Goal: Book appointment/travel/reservation

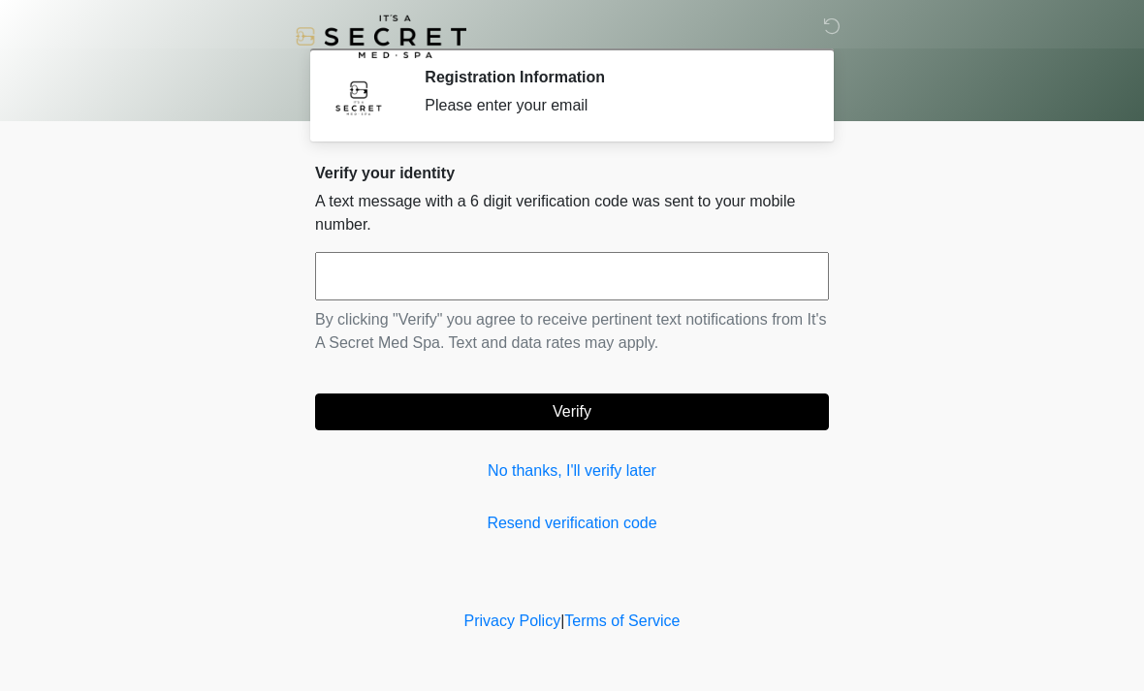
click at [493, 271] on input "text" at bounding box center [572, 276] width 514 height 48
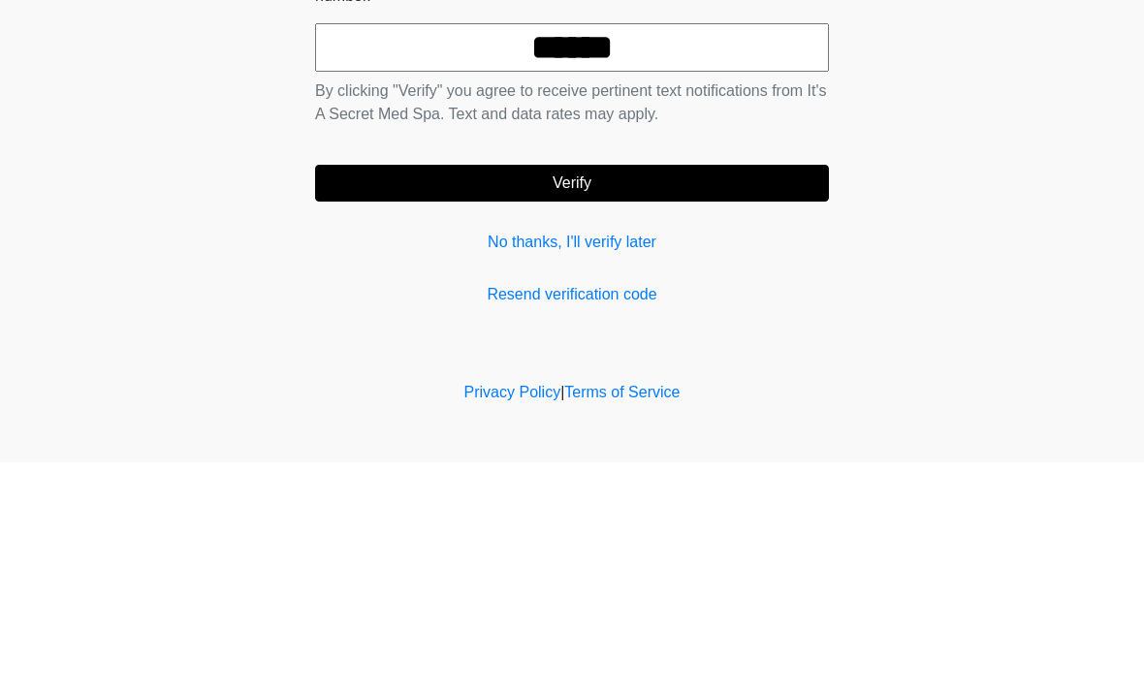
type input "******"
click at [749, 394] on button "Verify" at bounding box center [572, 412] width 514 height 37
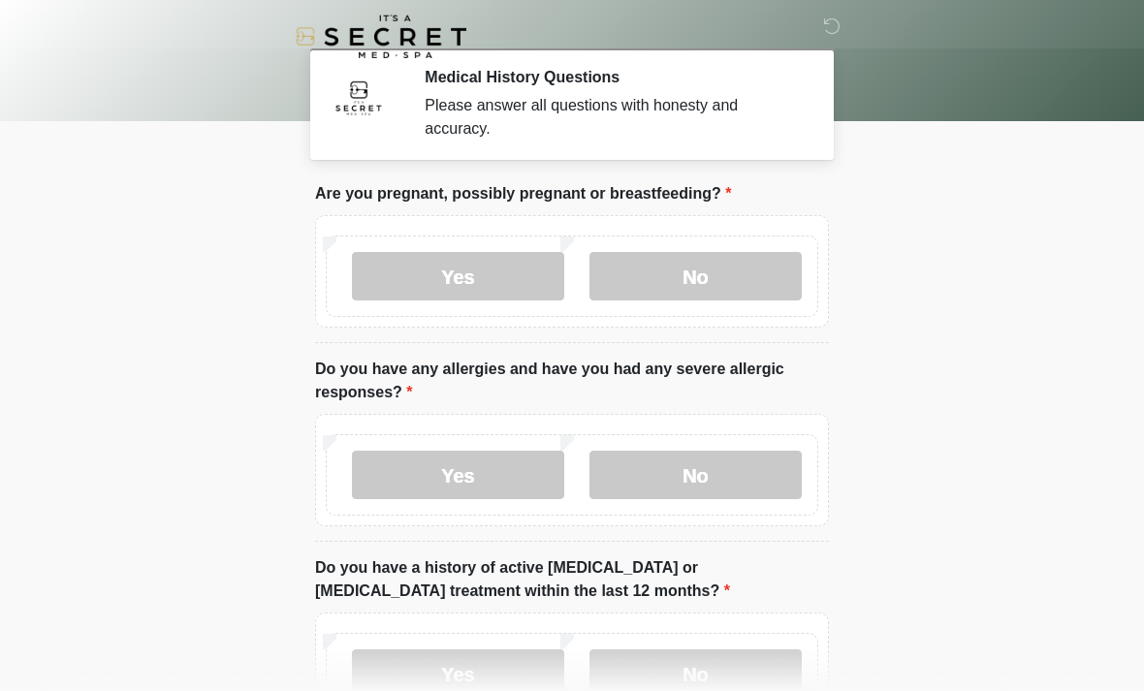
click at [726, 294] on label "No" at bounding box center [696, 276] width 212 height 48
click at [725, 475] on label "No" at bounding box center [696, 475] width 212 height 48
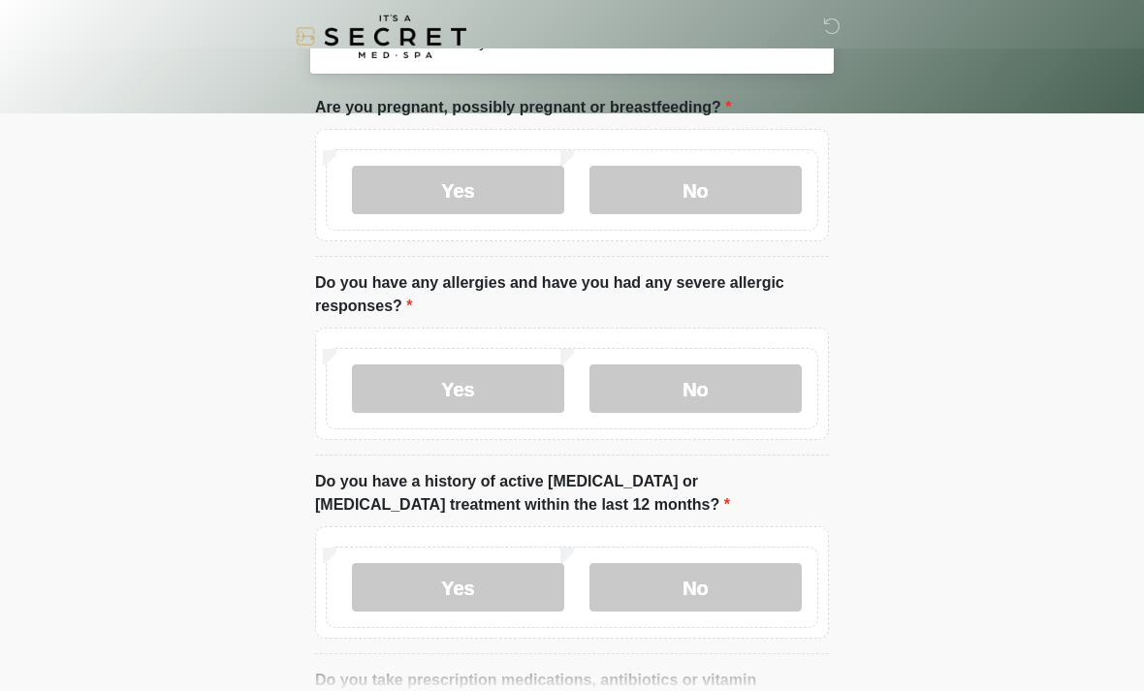
scroll to position [91, 0]
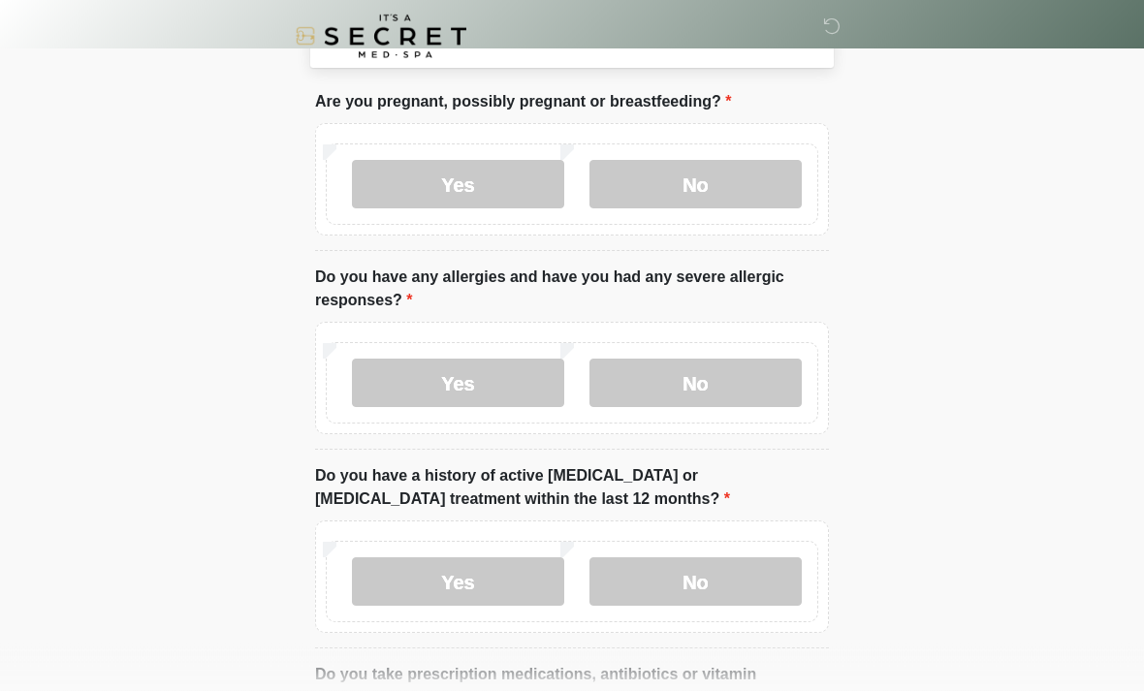
click at [744, 572] on label "No" at bounding box center [696, 582] width 212 height 48
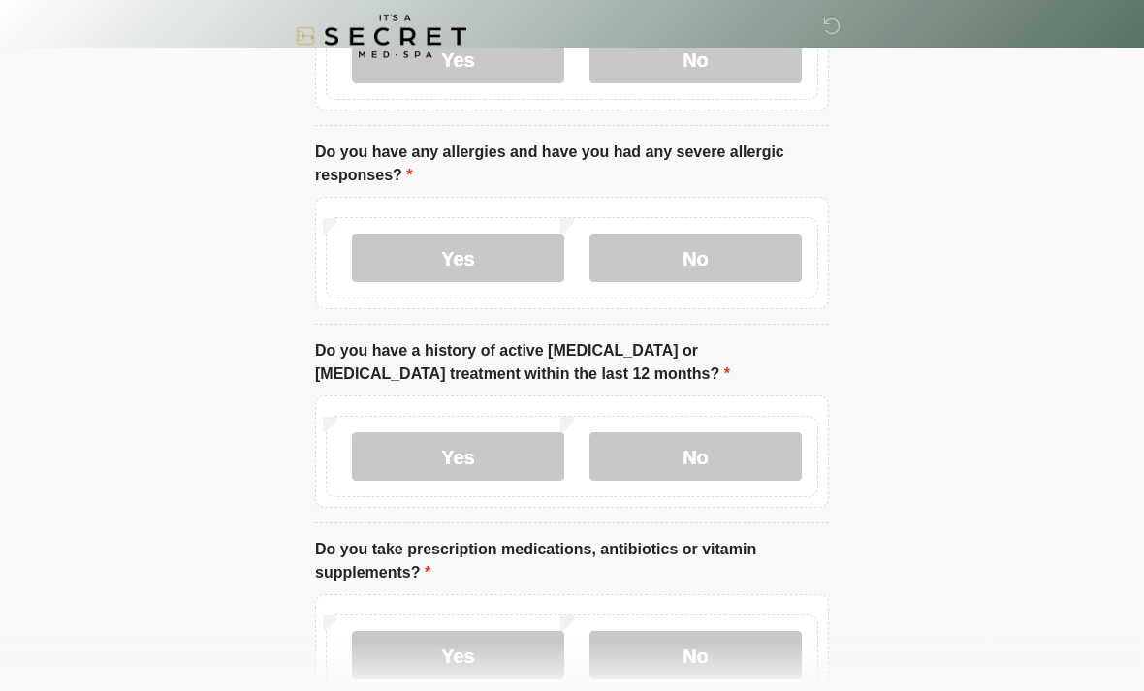
scroll to position [217, 0]
click at [499, 663] on label "Yes" at bounding box center [458, 655] width 212 height 48
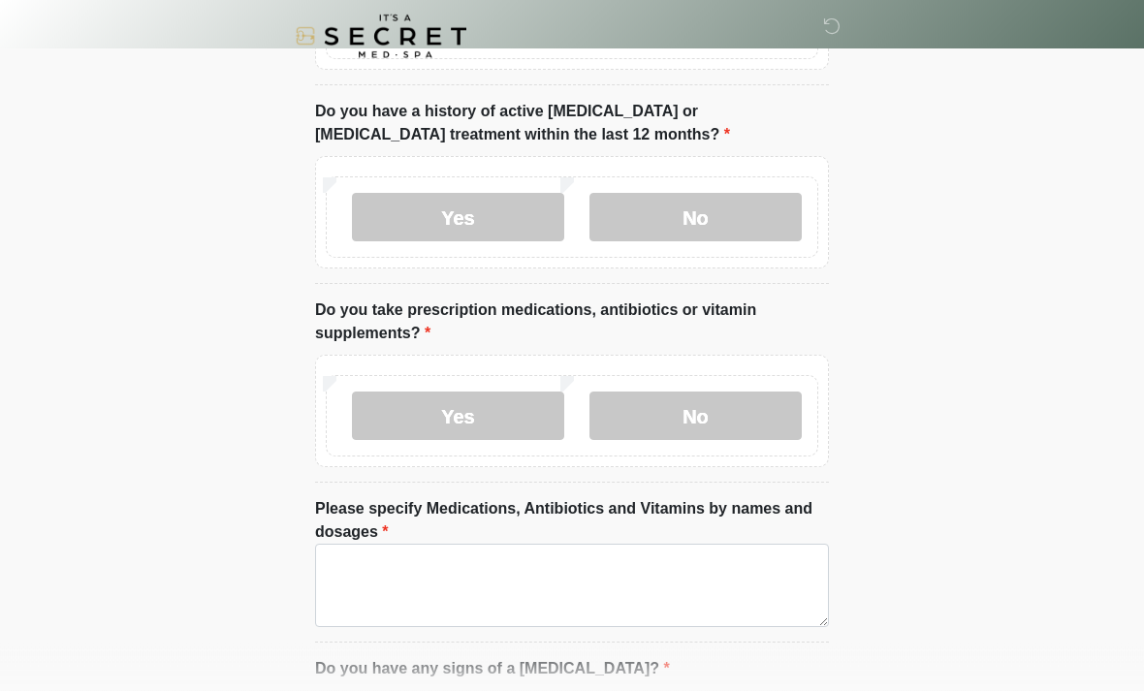
scroll to position [461, 0]
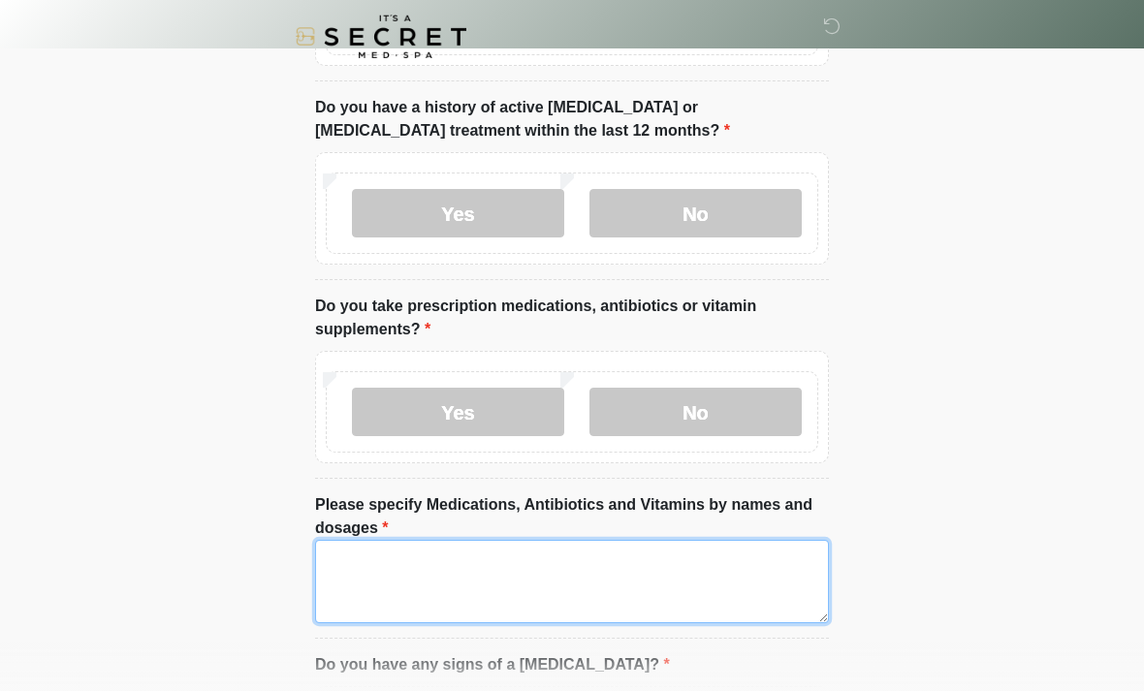
click at [391, 580] on textarea "Please specify Medications, Antibiotics and Vitamins by names and dosages" at bounding box center [572, 581] width 514 height 83
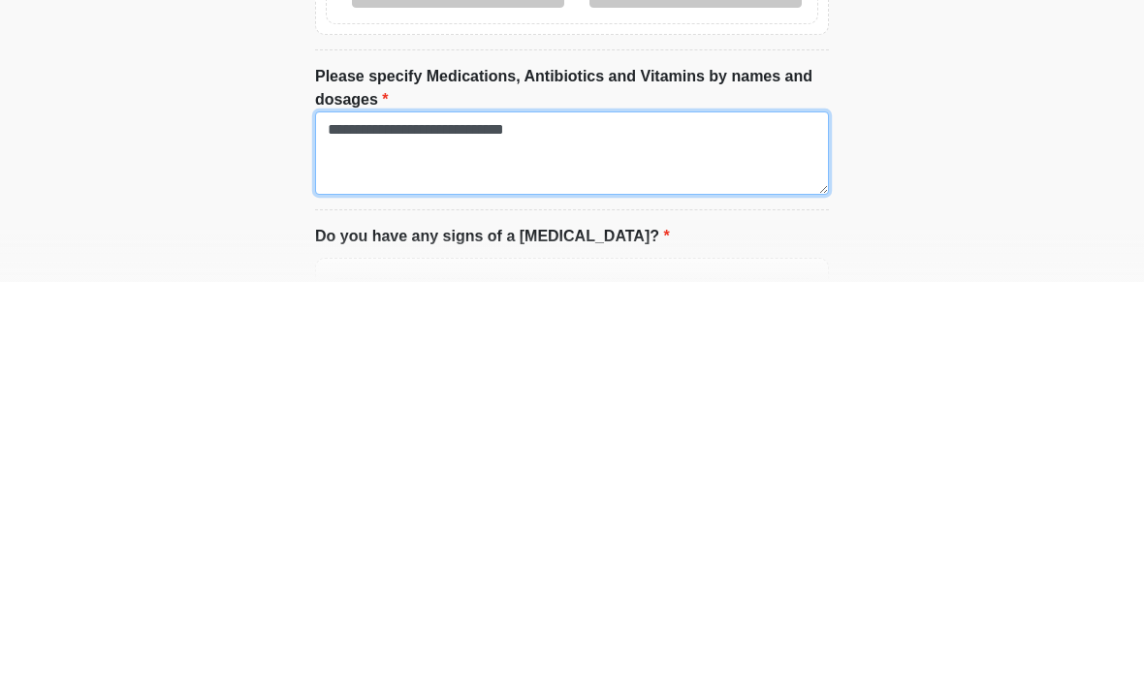
scroll to position [562, 0]
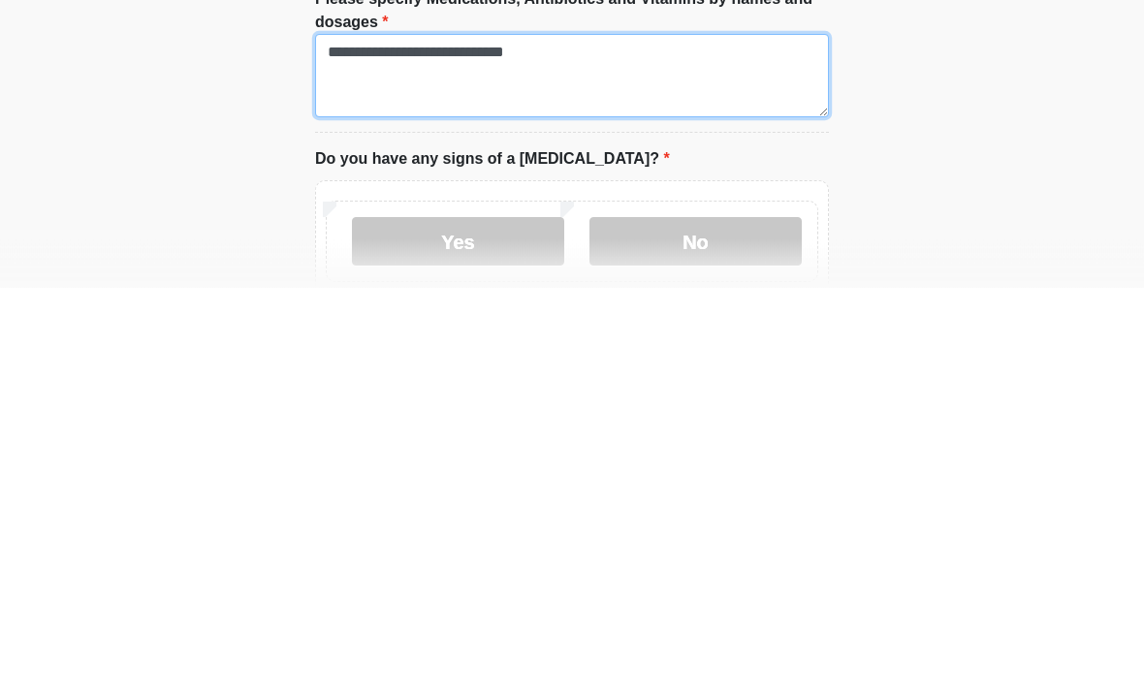
type textarea "**********"
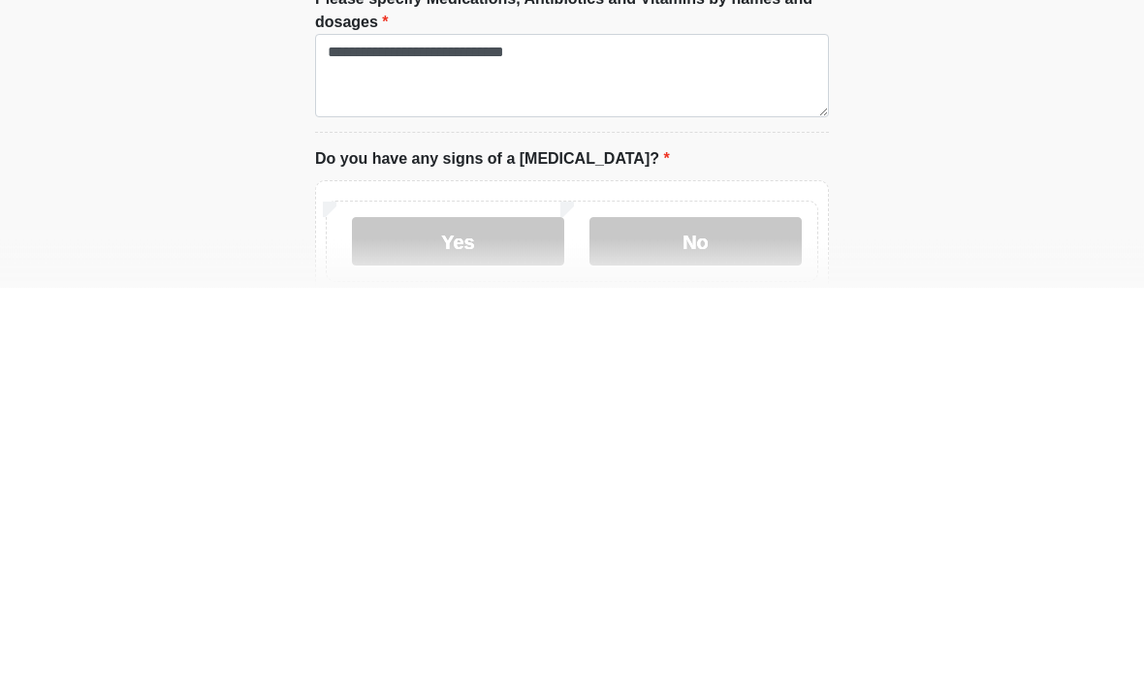
click at [704, 621] on label "No" at bounding box center [696, 645] width 212 height 48
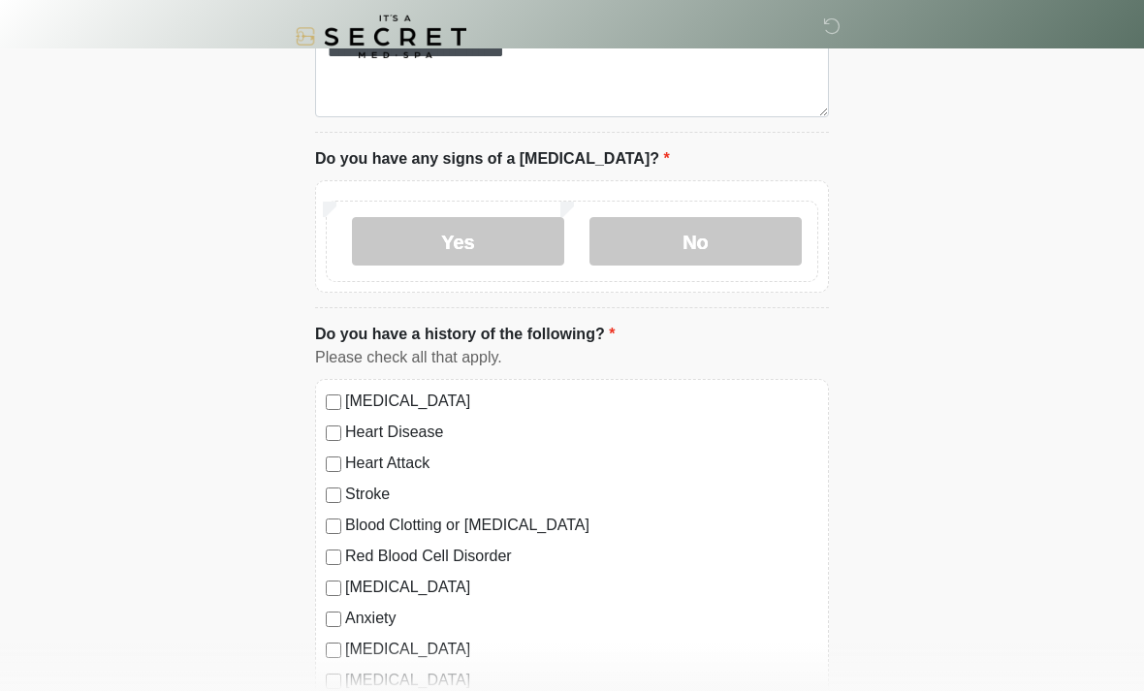
click at [341, 393] on div "High Blood Pressure" at bounding box center [572, 401] width 493 height 23
click at [421, 401] on label "High Blood Pressure" at bounding box center [581, 401] width 473 height 23
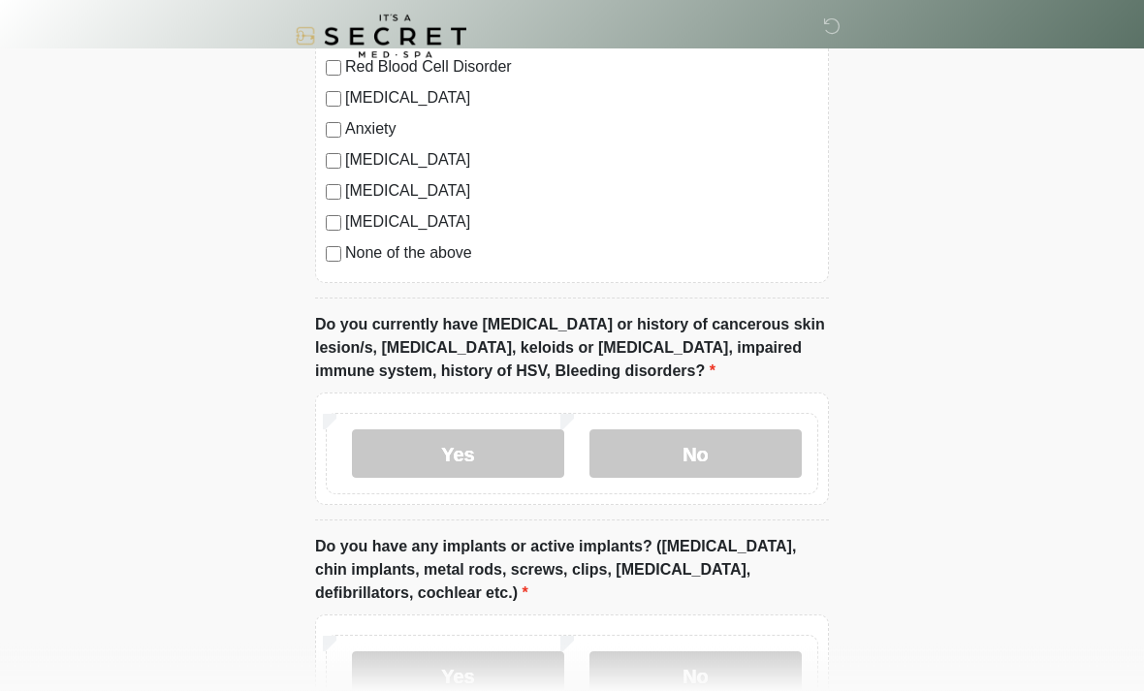
scroll to position [1458, 0]
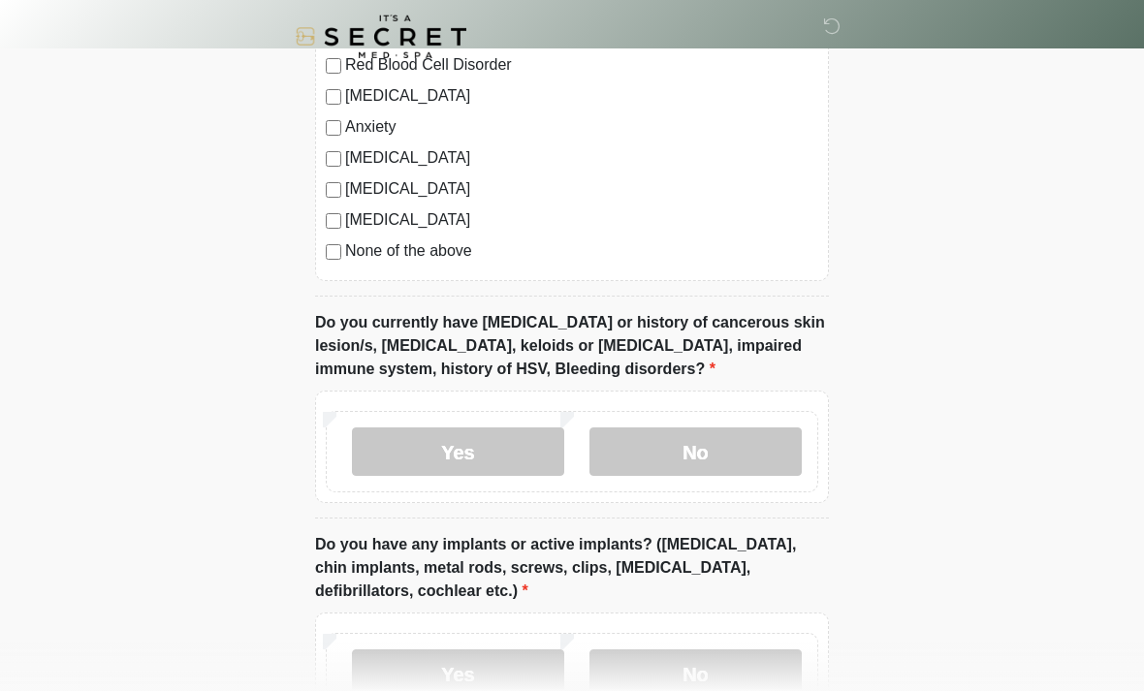
click at [732, 457] on label "No" at bounding box center [696, 452] width 212 height 48
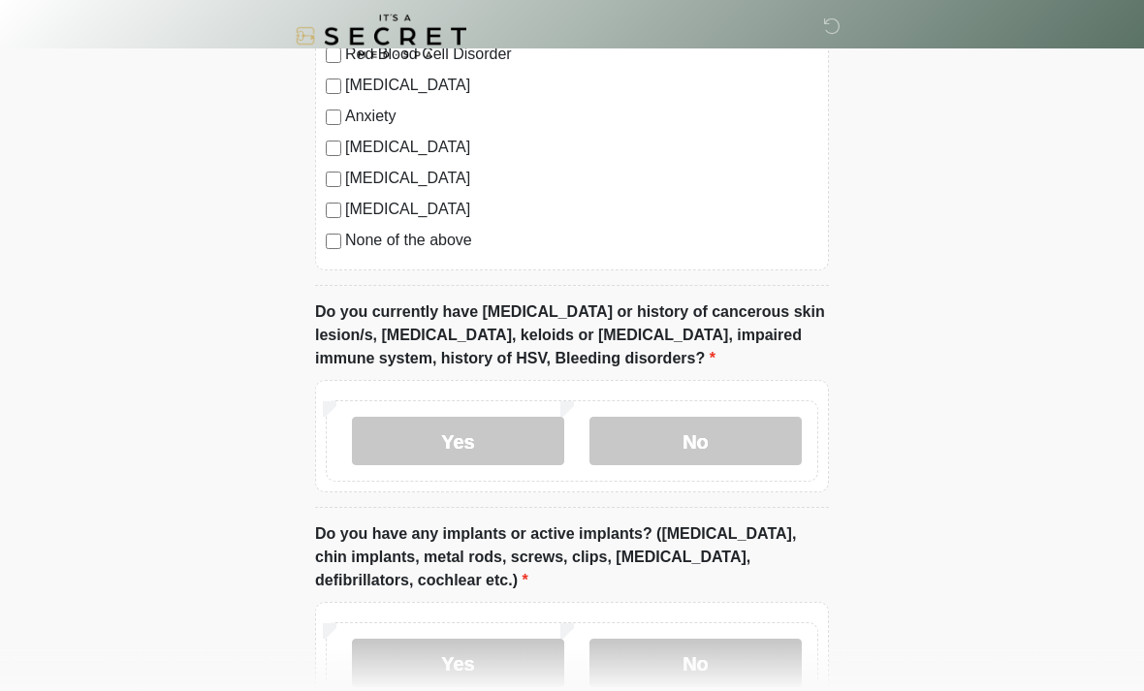
scroll to position [1519, 0]
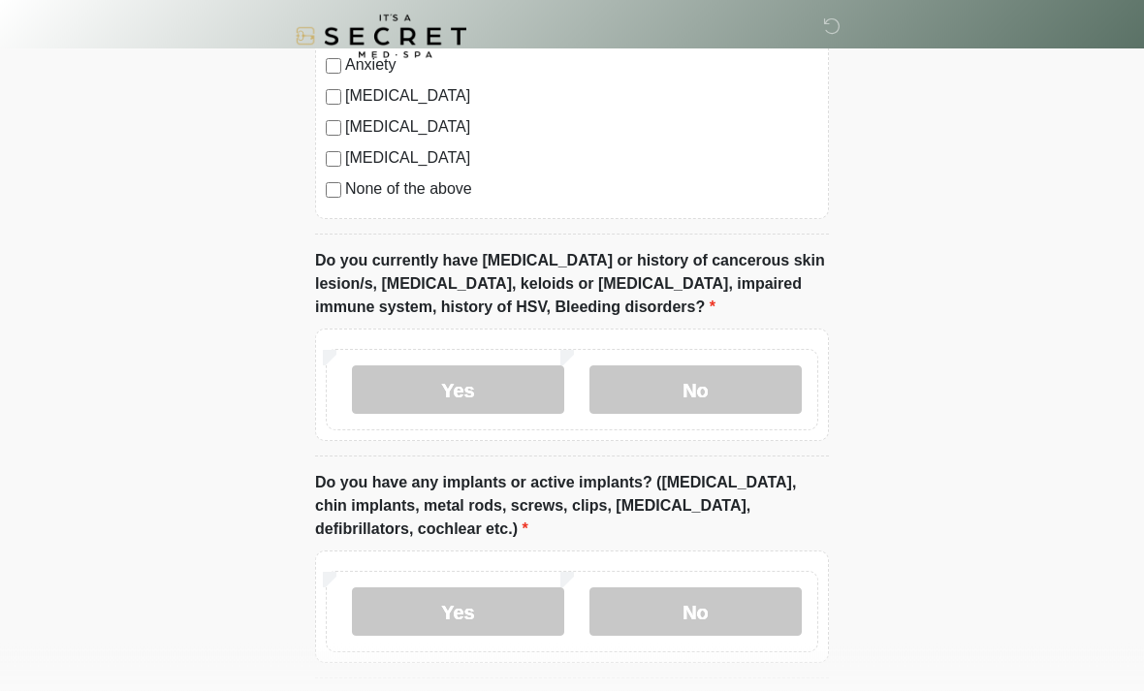
click at [750, 610] on label "No" at bounding box center [696, 613] width 212 height 48
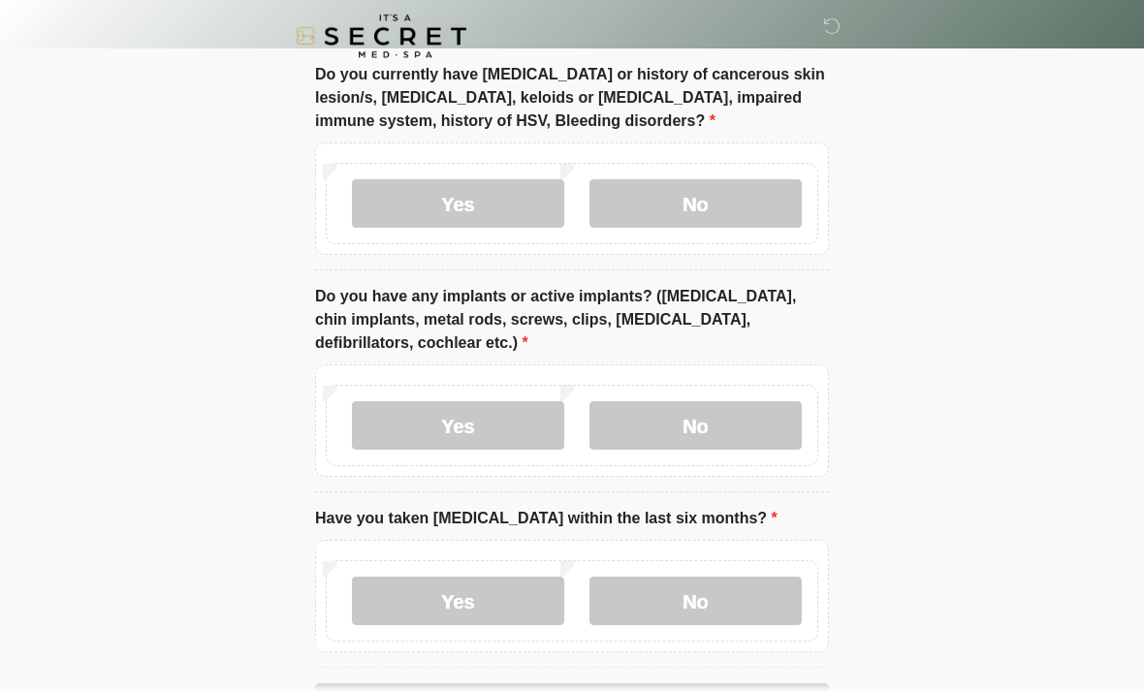
scroll to position [1773, 0]
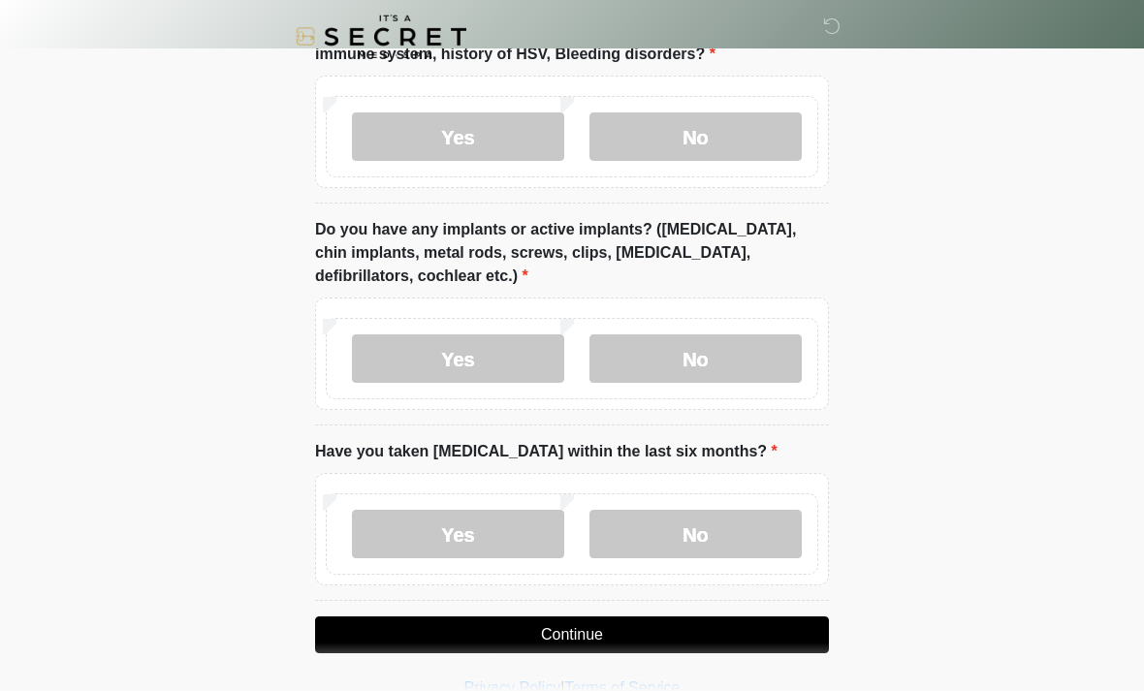
click at [752, 534] on label "No" at bounding box center [696, 534] width 212 height 48
click at [701, 628] on button "Continue" at bounding box center [572, 635] width 514 height 37
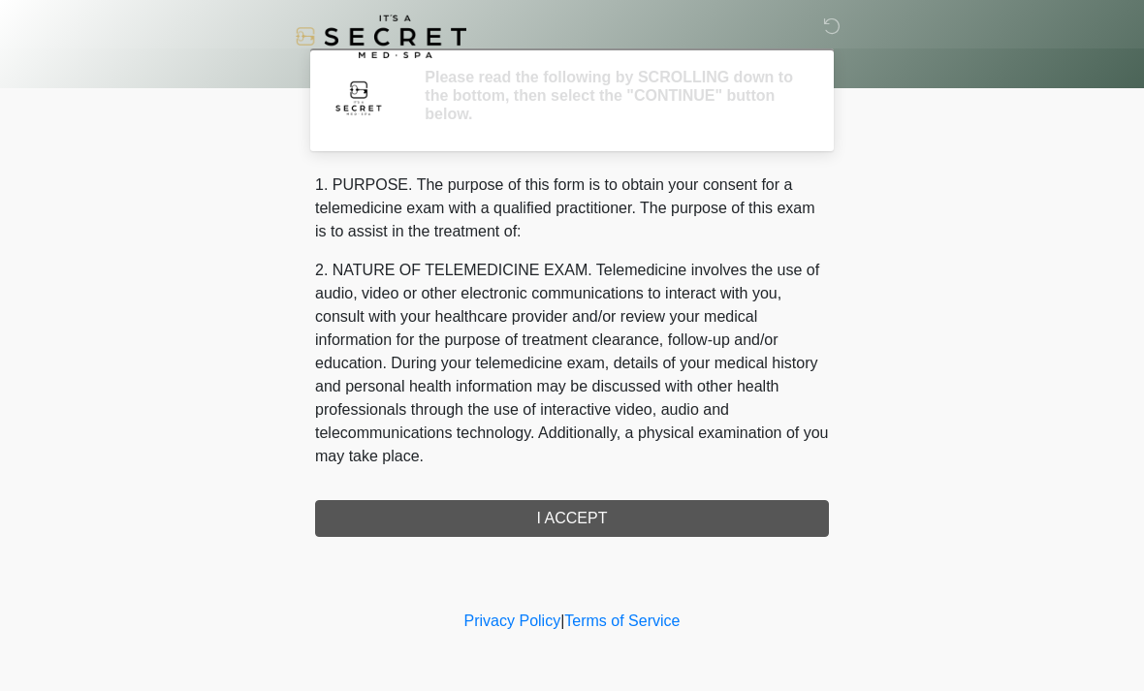
scroll to position [0, 0]
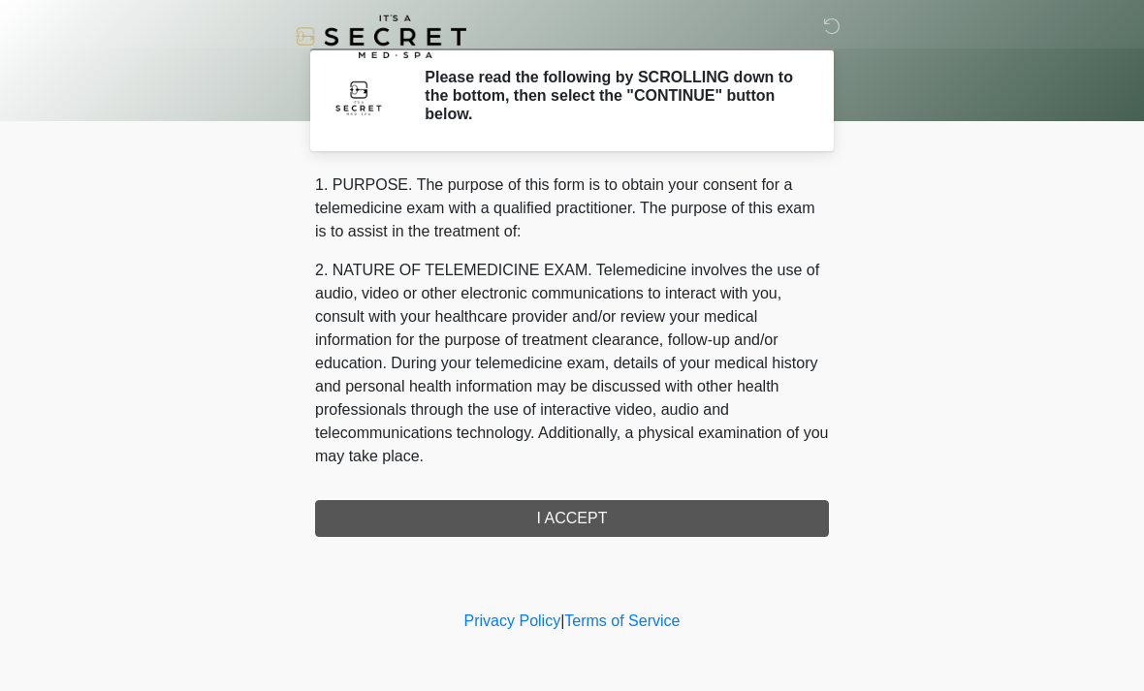
click at [742, 516] on div "1. PURPOSE. The purpose of this form is to obtain your consent for a telemedici…" at bounding box center [572, 356] width 514 height 364
click at [722, 525] on div "1. PURPOSE. The purpose of this form is to obtain your consent for a telemedici…" at bounding box center [572, 356] width 514 height 364
click at [672, 521] on div "1. PURPOSE. The purpose of this form is to obtain your consent for a telemedici…" at bounding box center [572, 356] width 514 height 364
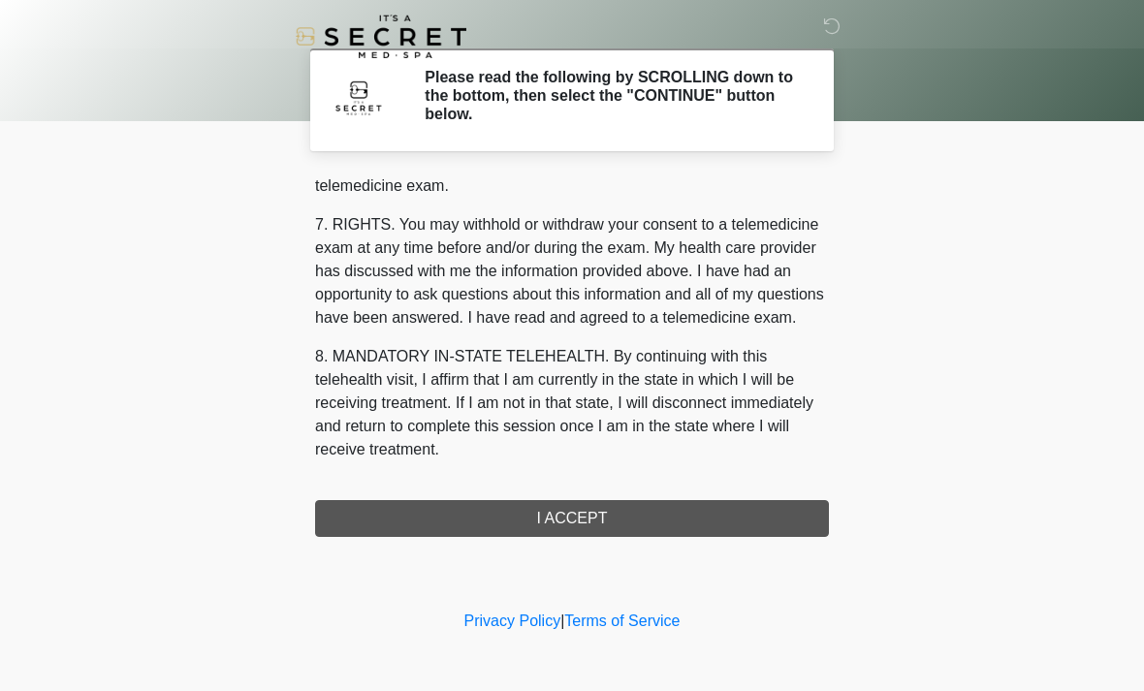
scroll to position [821, 0]
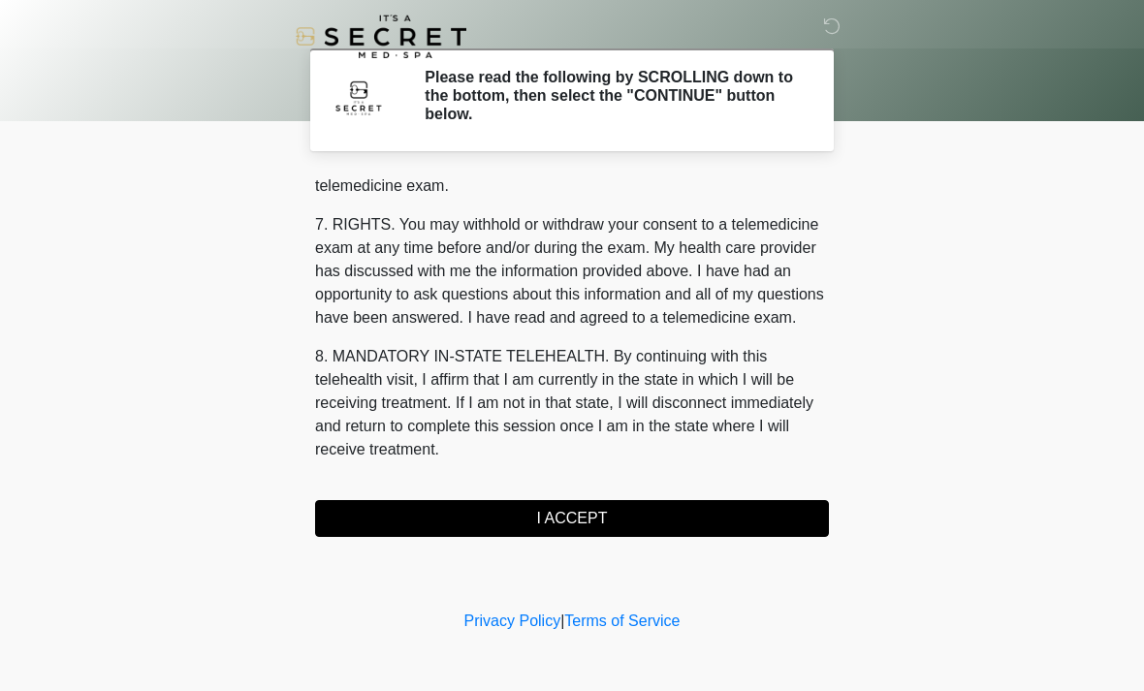
click at [598, 502] on button "I ACCEPT" at bounding box center [572, 518] width 514 height 37
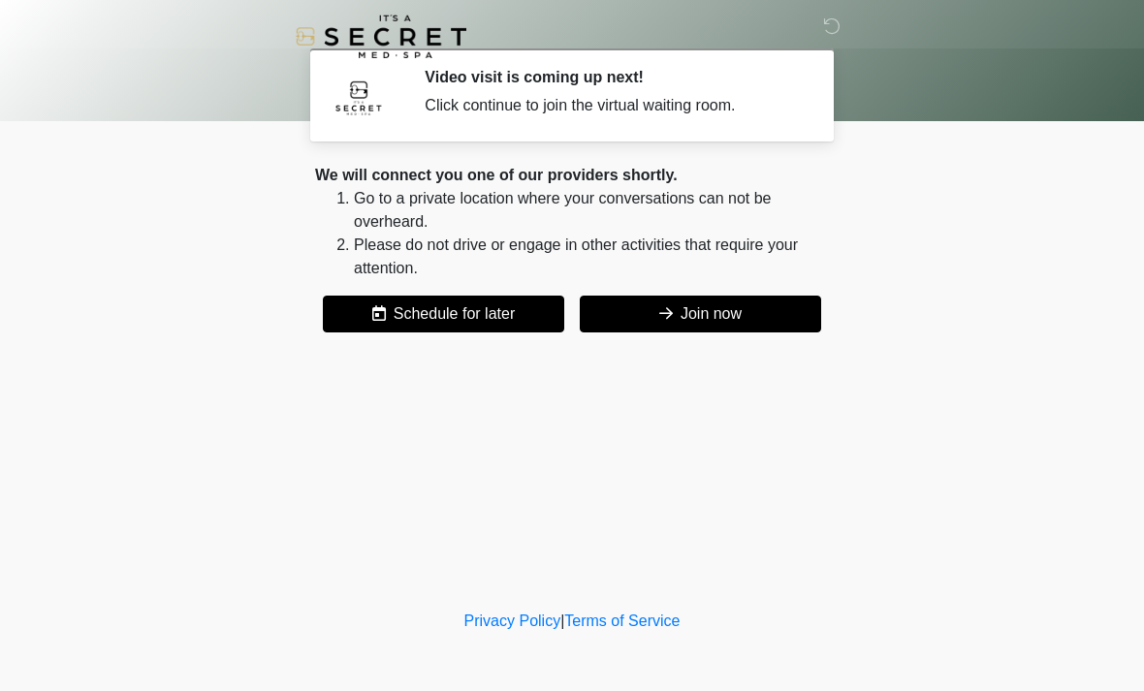
click at [502, 303] on button "Schedule for later" at bounding box center [443, 314] width 241 height 37
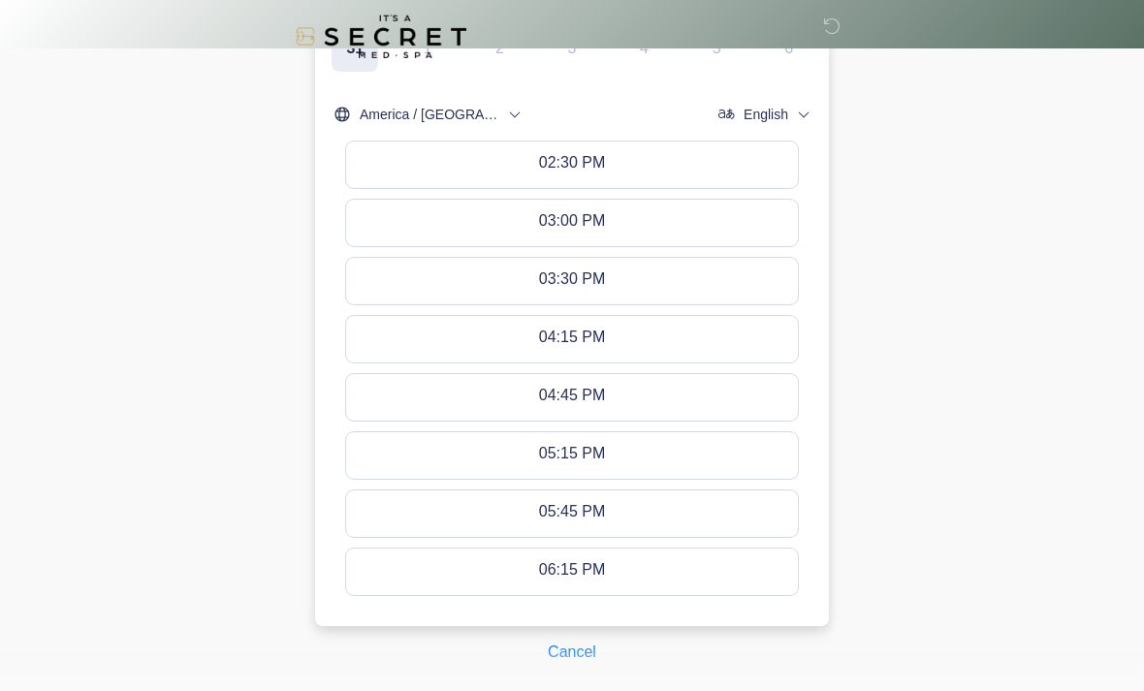
scroll to position [767, 0]
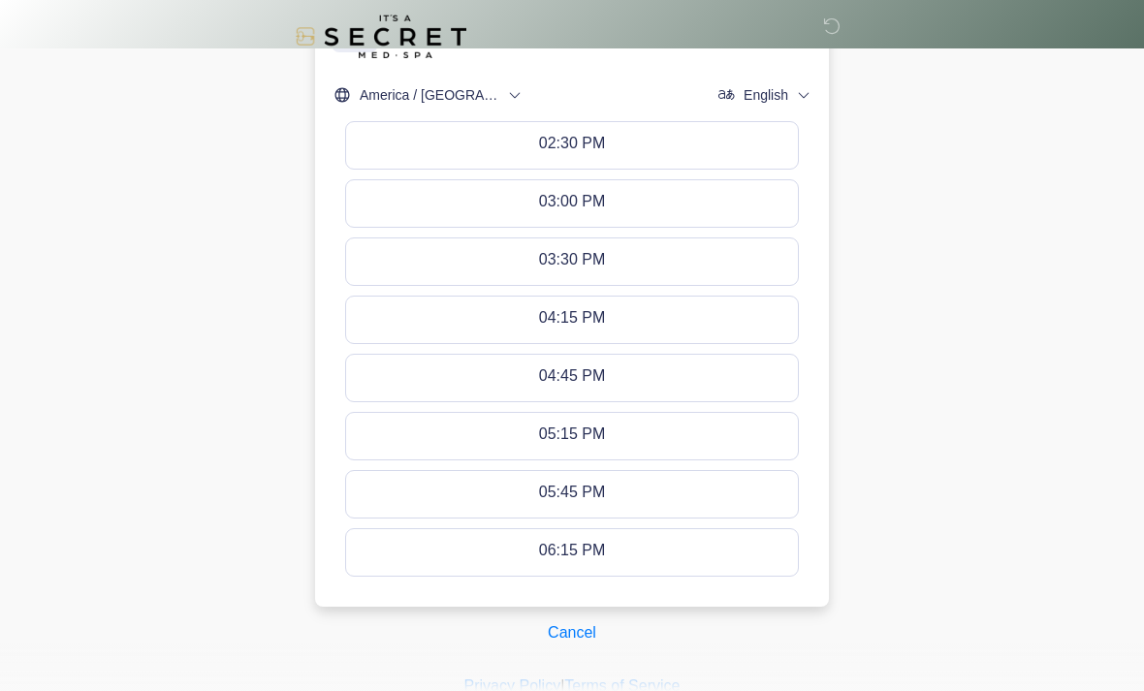
click at [675, 554] on button "06:15 PM" at bounding box center [572, 552] width 452 height 47
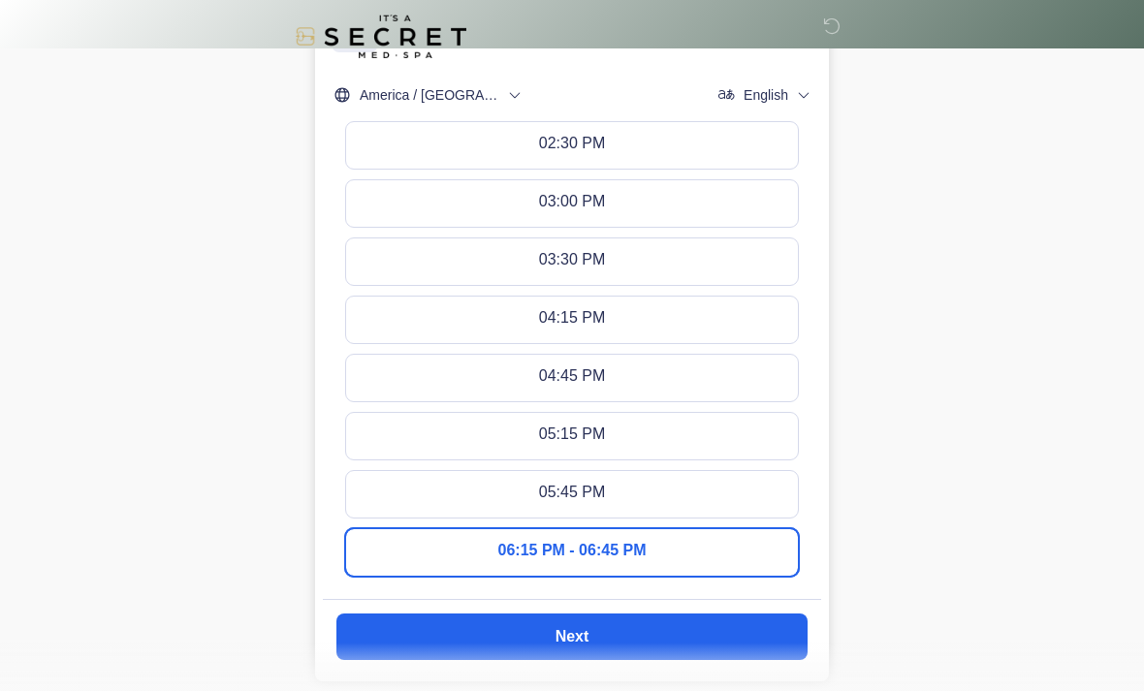
click at [692, 630] on button "Next" at bounding box center [571, 637] width 471 height 47
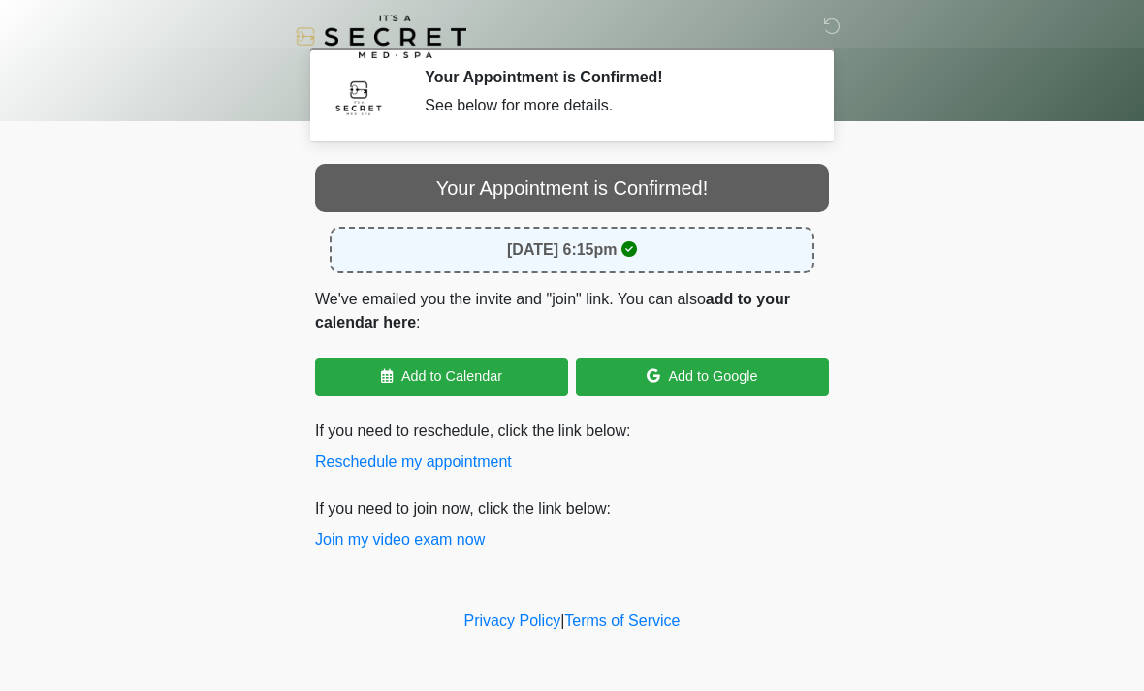
click at [737, 384] on link "Add to Google" at bounding box center [702, 377] width 253 height 39
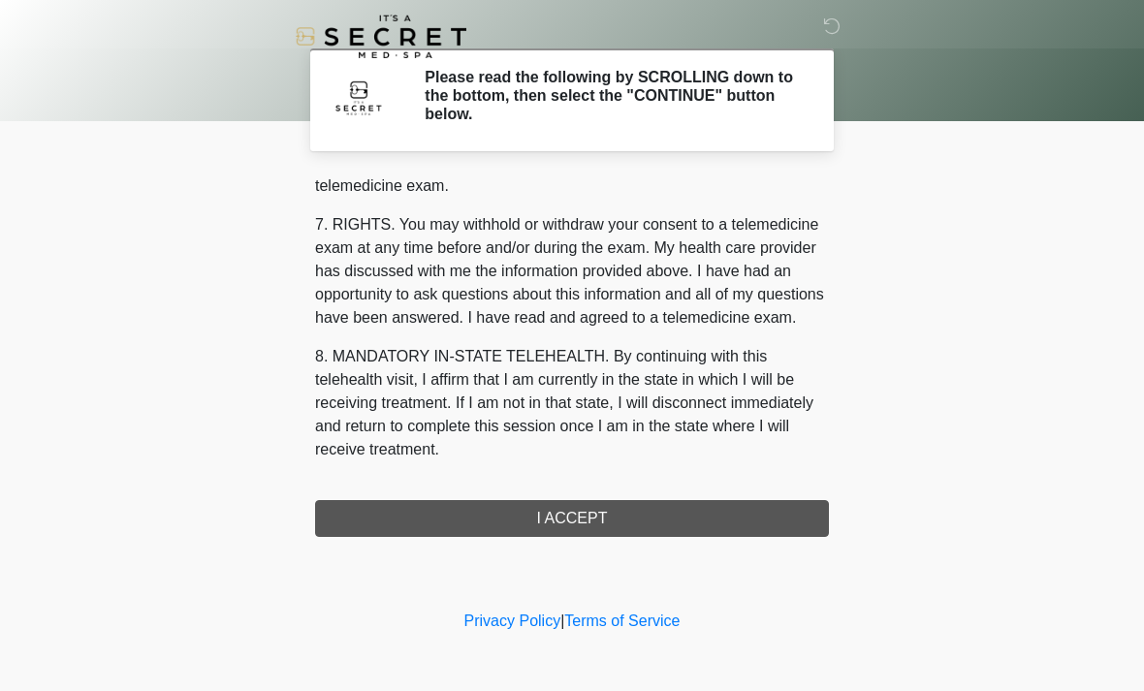
click at [642, 518] on div "1. PURPOSE. The purpose of this form is to obtain your consent for a telemedici…" at bounding box center [572, 356] width 514 height 364
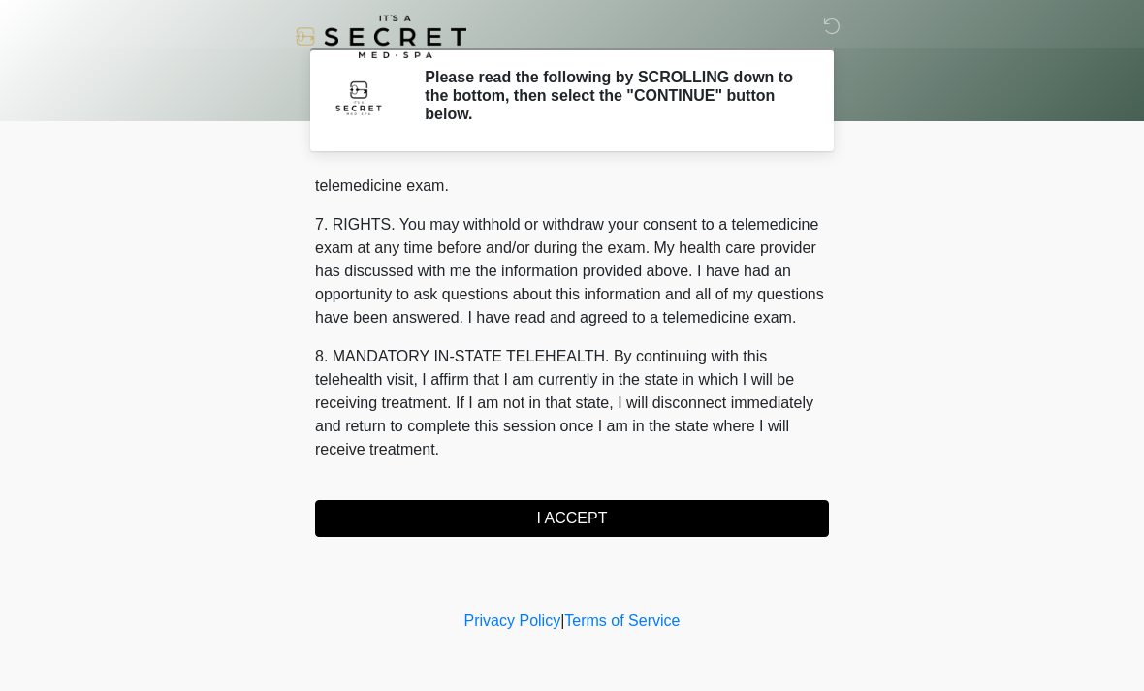
click at [638, 515] on button "I ACCEPT" at bounding box center [572, 518] width 514 height 37
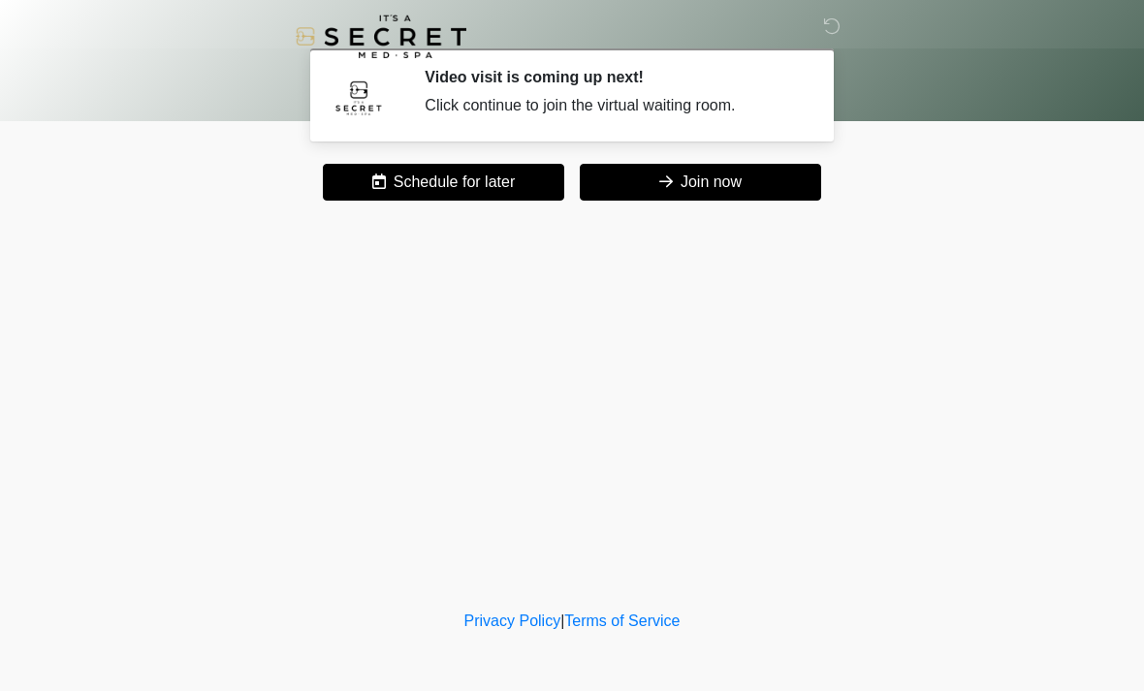
click at [715, 194] on button "Join now" at bounding box center [700, 182] width 241 height 37
click at [680, 186] on button "Join now" at bounding box center [700, 182] width 241 height 37
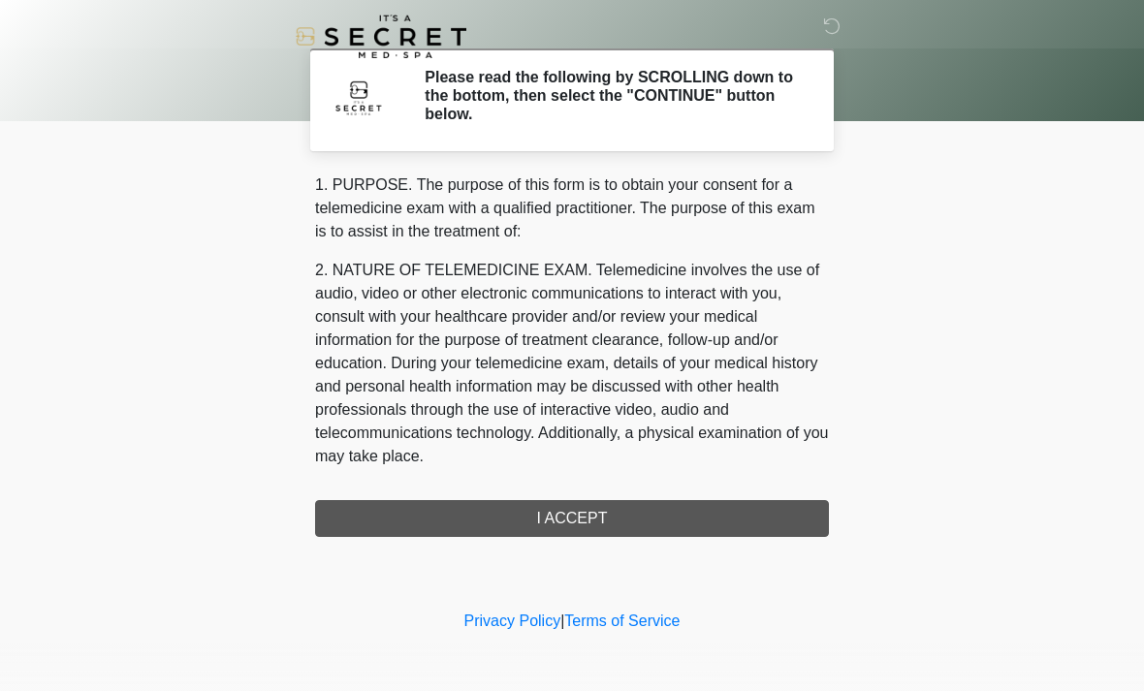
click at [489, 515] on div "1. PURPOSE. The purpose of this form is to obtain your consent for a telemedici…" at bounding box center [572, 356] width 514 height 364
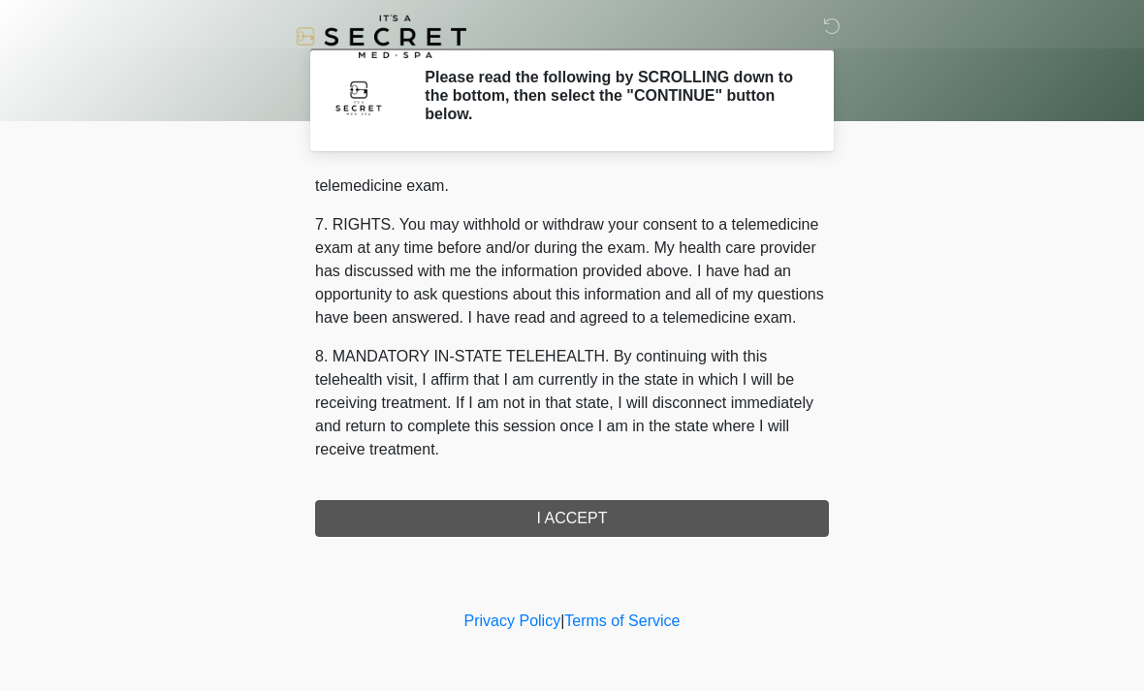
click at [472, 519] on button "I ACCEPT" at bounding box center [572, 518] width 514 height 37
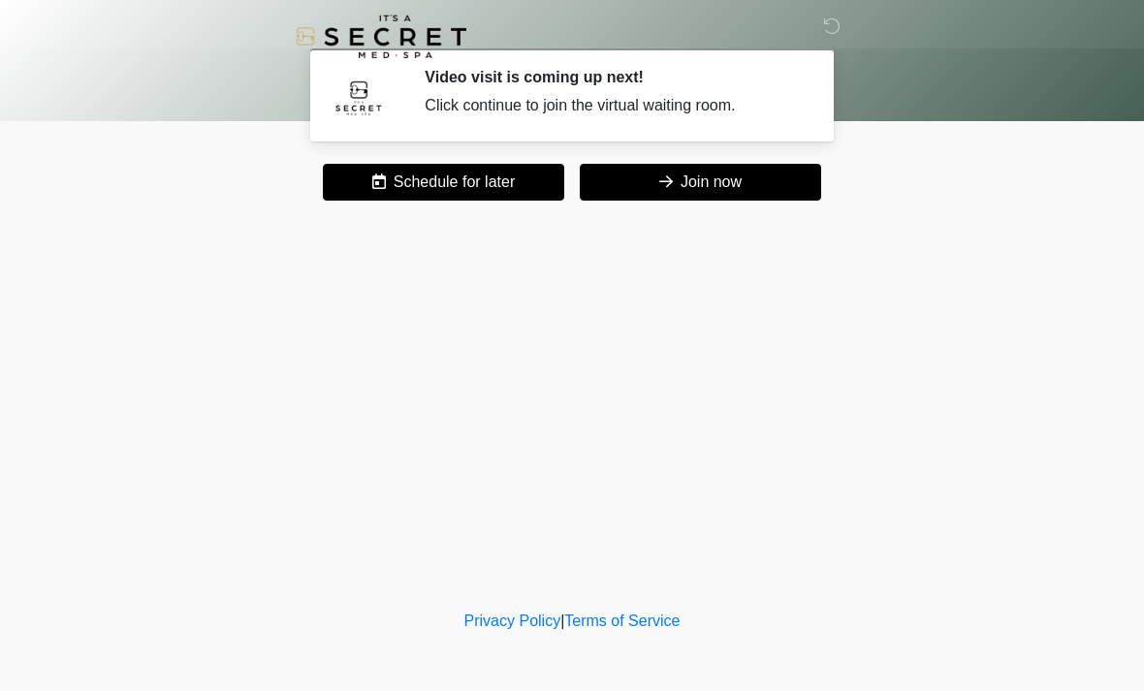
click at [667, 187] on icon at bounding box center [666, 182] width 14 height 16
click at [712, 166] on button "Join now" at bounding box center [700, 182] width 241 height 37
click at [836, 30] on icon at bounding box center [831, 25] width 17 height 17
click at [665, 172] on button "Join now" at bounding box center [700, 182] width 241 height 37
click at [631, 198] on button "Join now" at bounding box center [700, 182] width 241 height 37
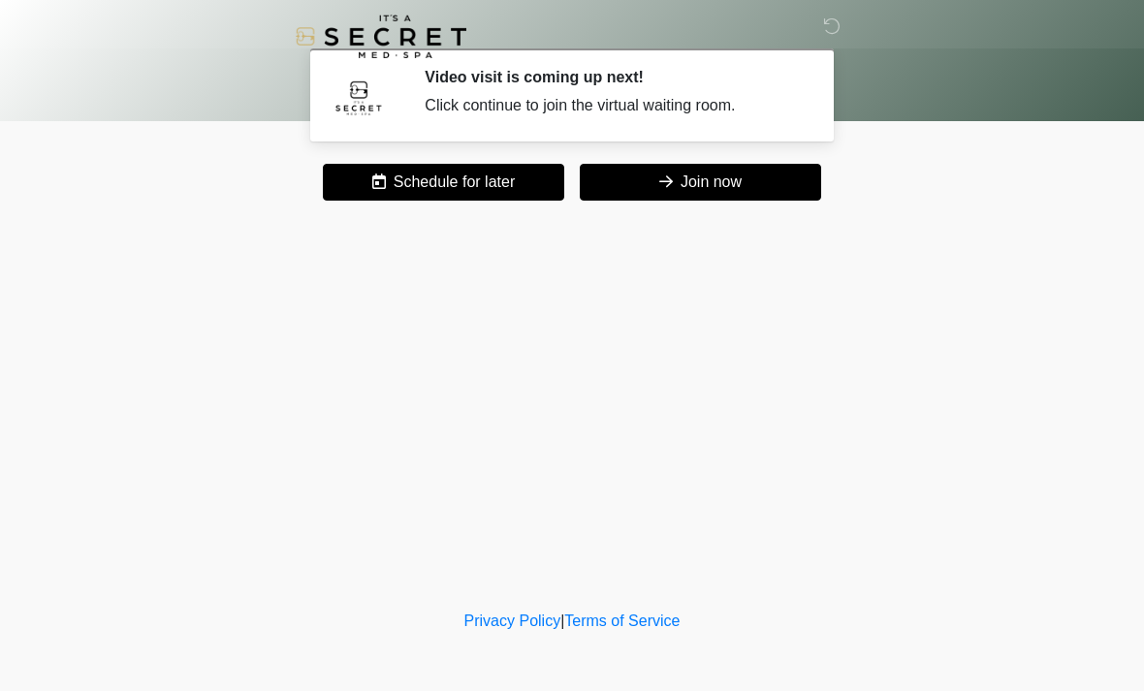
click at [698, 164] on button "Join now" at bounding box center [700, 182] width 241 height 37
click at [718, 192] on button "Join now" at bounding box center [700, 182] width 241 height 37
click at [761, 177] on button "Join now" at bounding box center [700, 182] width 241 height 37
click at [761, 188] on button "Join now" at bounding box center [700, 182] width 241 height 37
click at [784, 184] on button "Join now" at bounding box center [700, 182] width 241 height 37
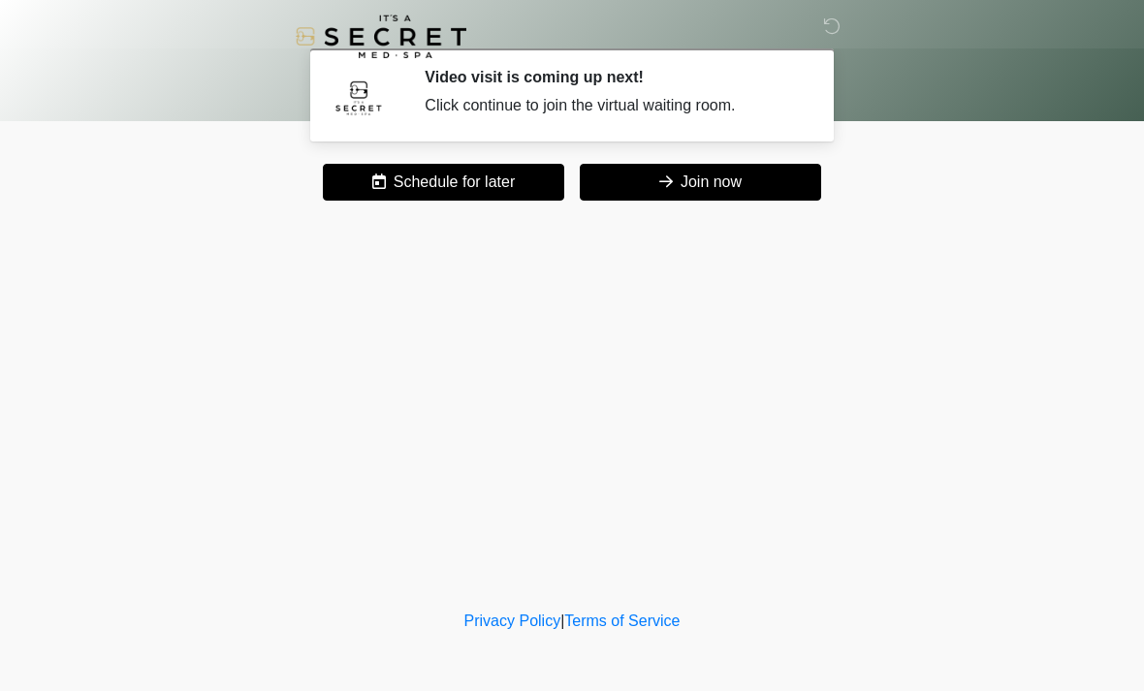
click at [769, 194] on button "Join now" at bounding box center [700, 182] width 241 height 37
click at [793, 181] on button "Join now" at bounding box center [700, 182] width 241 height 37
click at [792, 180] on button "Join now" at bounding box center [700, 182] width 241 height 37
click at [776, 176] on button "Join now" at bounding box center [700, 182] width 241 height 37
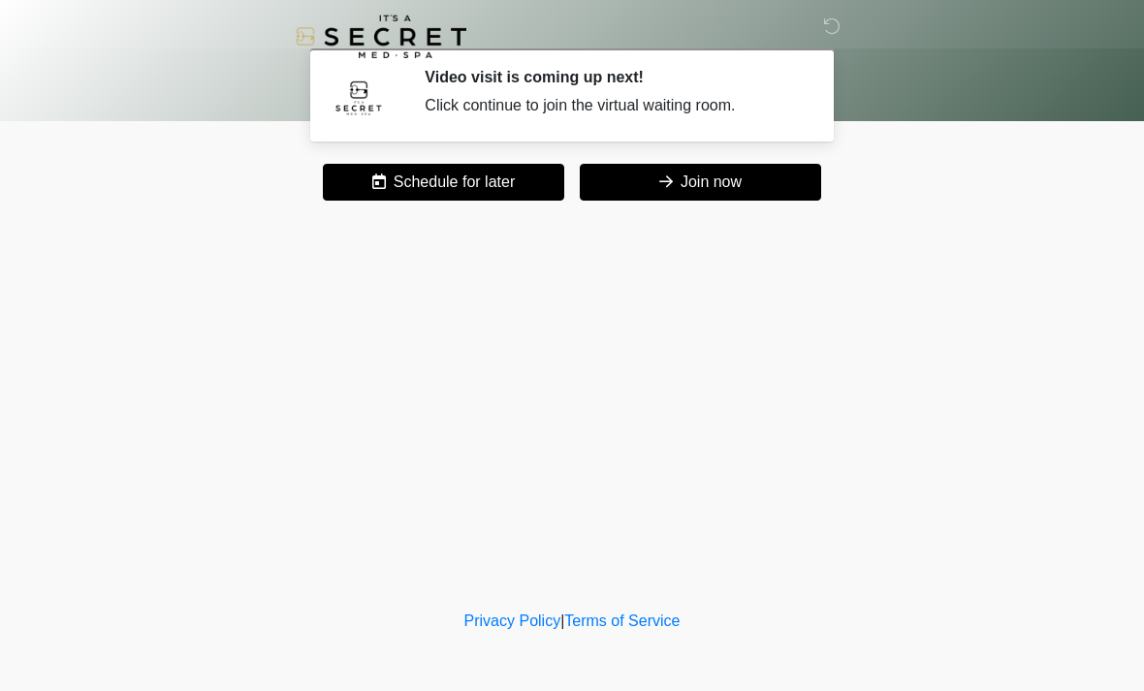
click at [783, 180] on button "Join now" at bounding box center [700, 182] width 241 height 37
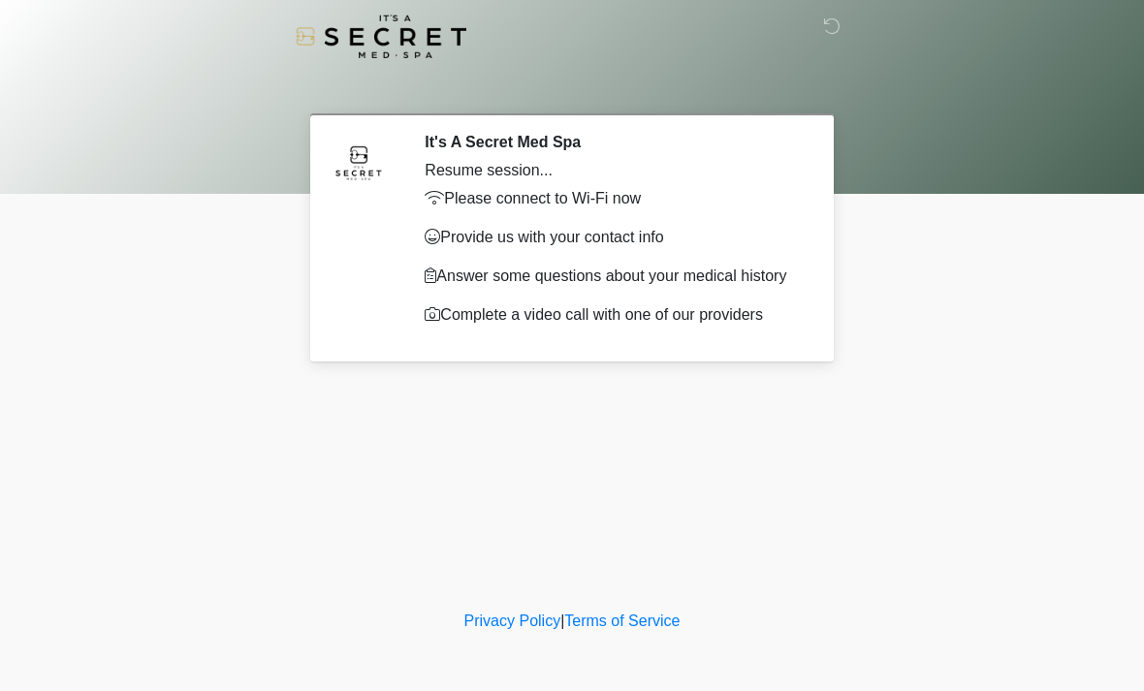
click at [836, 30] on icon at bounding box center [831, 25] width 17 height 17
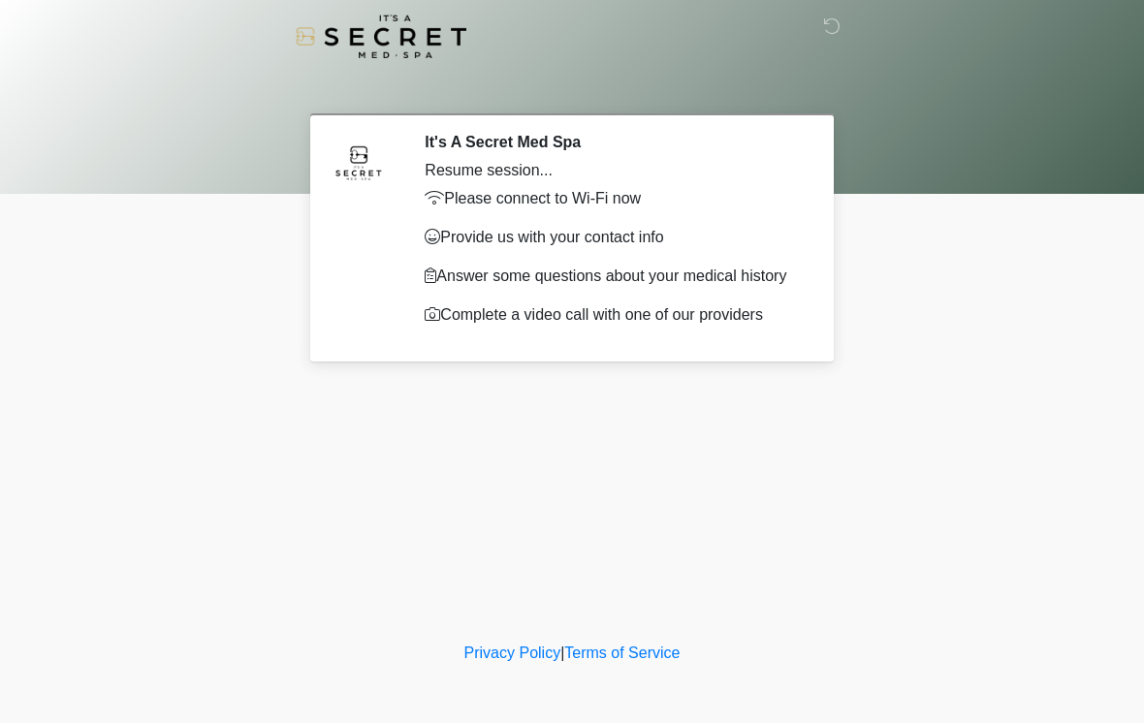
click at [701, 255] on div "Please connect to Wi-Fi now Provide us with your contact info Answer some quest…" at bounding box center [612, 257] width 375 height 140
click at [640, 243] on p "Provide us with your contact info" at bounding box center [612, 237] width 375 height 23
click at [502, 168] on div "Resume session..." at bounding box center [612, 170] width 375 height 23
click at [530, 309] on p "Complete a video call with one of our providers" at bounding box center [612, 314] width 375 height 23
click at [820, 28] on div at bounding box center [558, 36] width 582 height 73
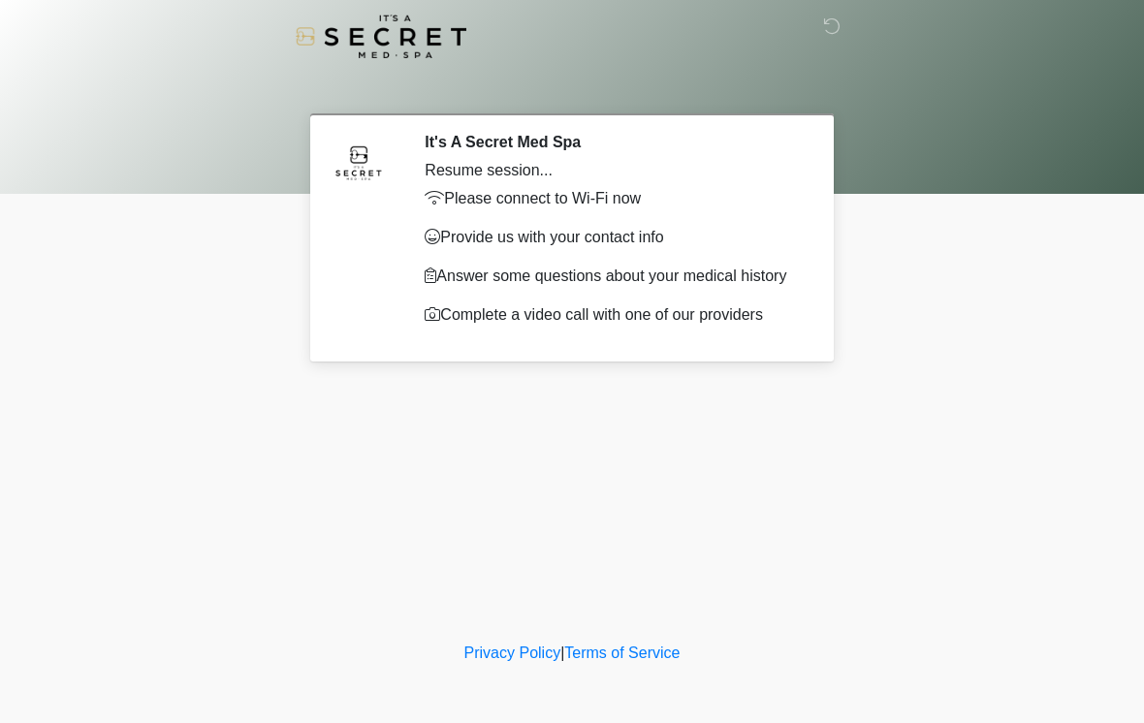
click at [837, 26] on icon at bounding box center [831, 25] width 17 height 17
click at [818, 30] on div at bounding box center [558, 36] width 582 height 73
click at [830, 33] on icon at bounding box center [831, 25] width 17 height 17
